Goal: Task Accomplishment & Management: Use online tool/utility

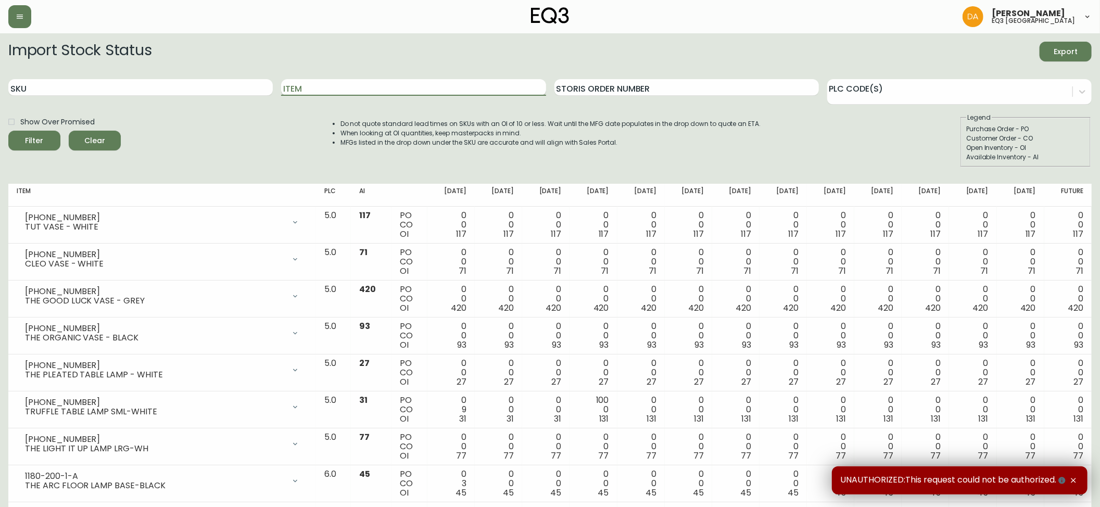
click at [349, 88] on input "Item" at bounding box center [413, 87] width 265 height 17
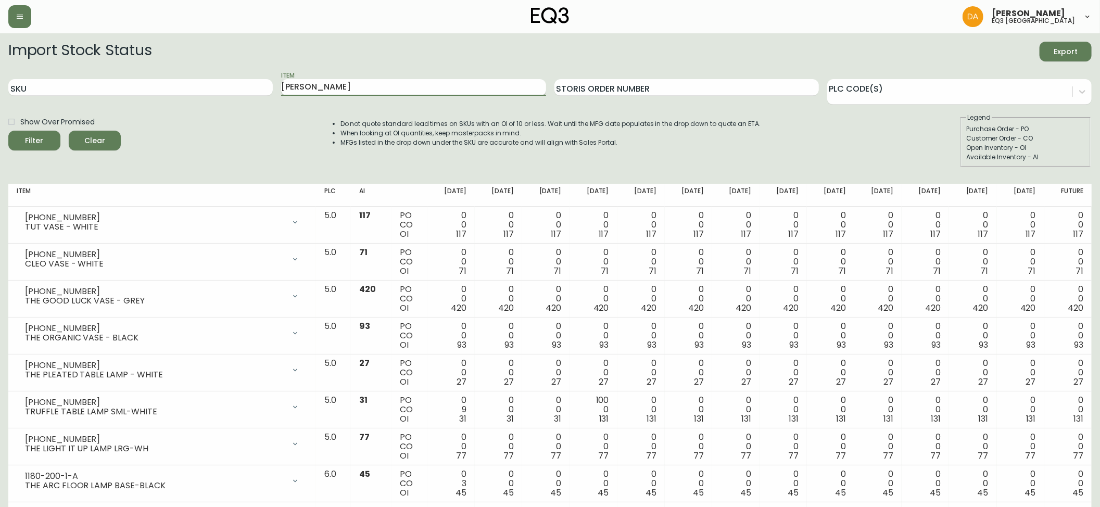
type input "[PERSON_NAME]"
click at [8, 131] on button "Filter" at bounding box center [34, 141] width 52 height 20
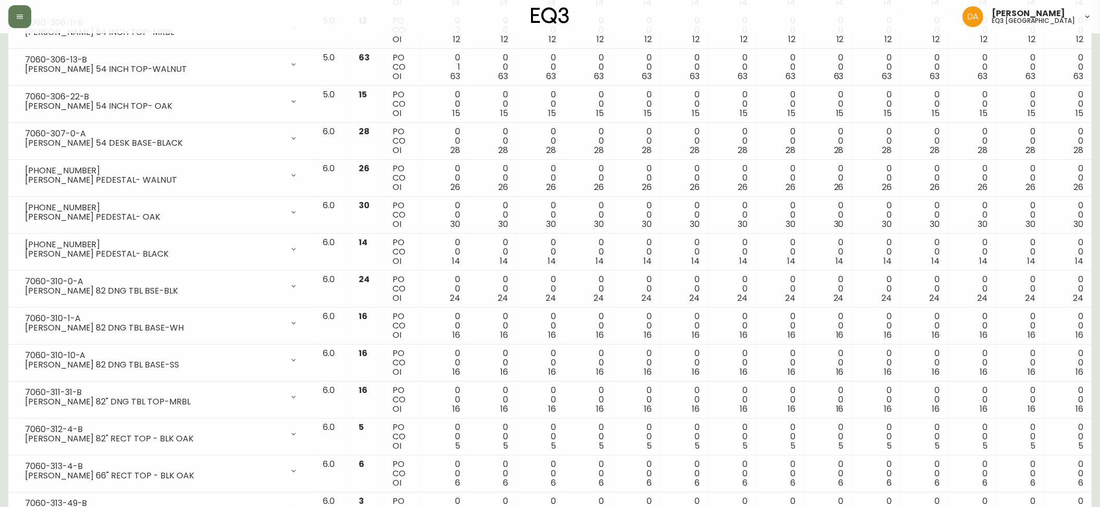
scroll to position [486, 0]
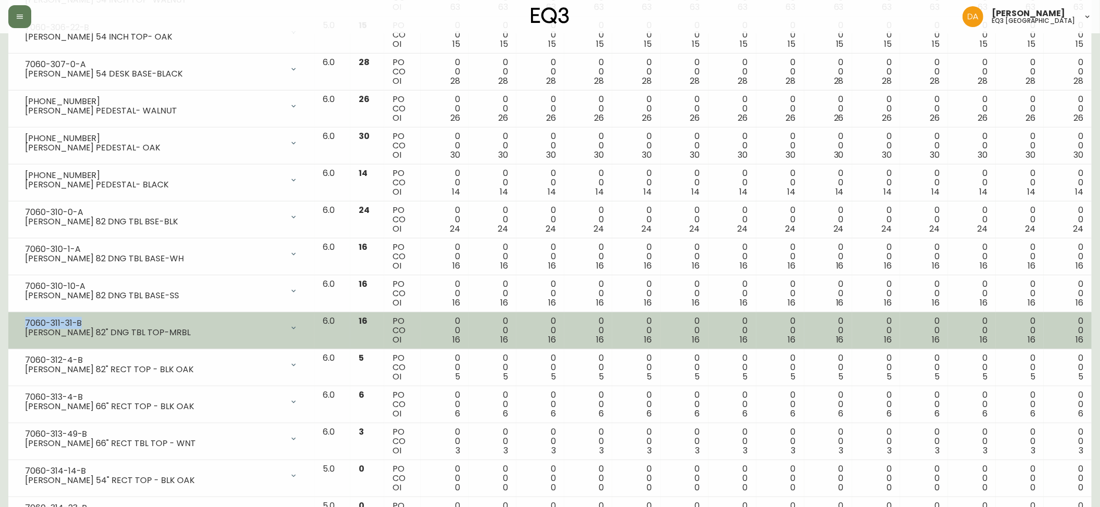
drag, startPoint x: 84, startPoint y: 323, endPoint x: 23, endPoint y: 324, distance: 61.4
click at [23, 324] on div "7060-311-31-[PERSON_NAME] 82" DNG TBL TOP-MRBL" at bounding box center [161, 328] width 289 height 23
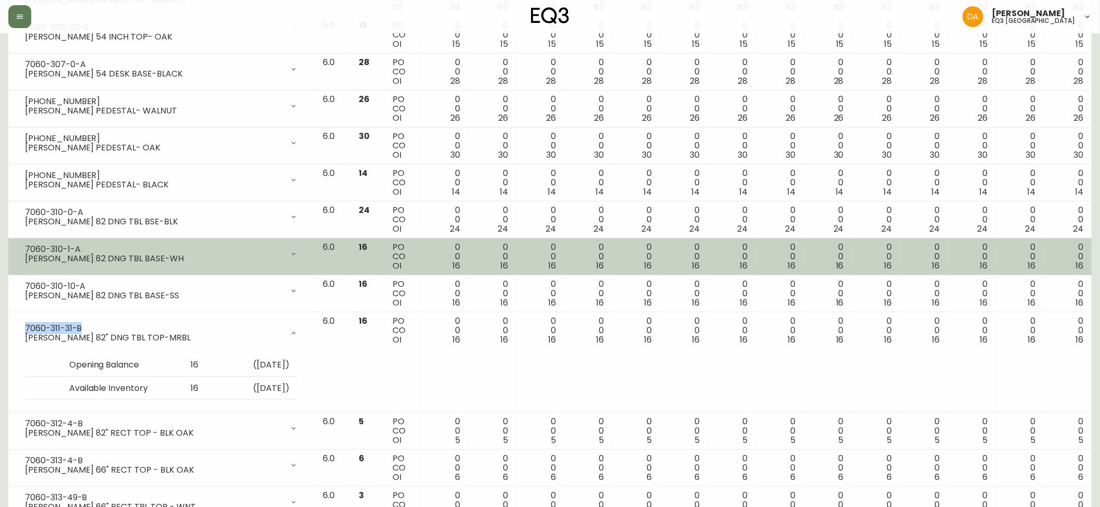
copy div "7060-311-31-B"
